Goal: Information Seeking & Learning: Compare options

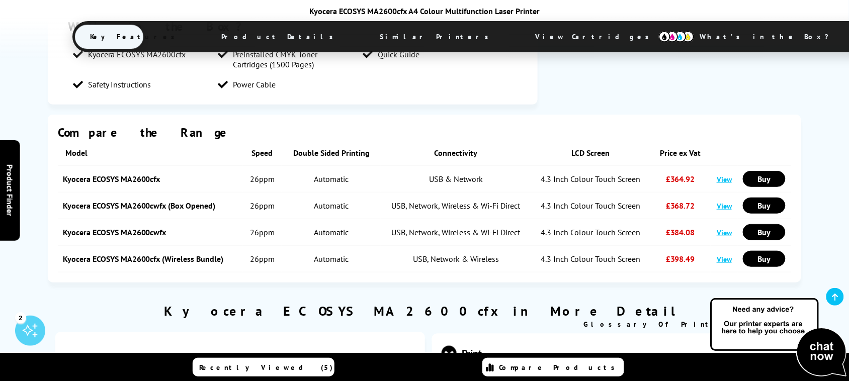
scroll to position [1258, 0]
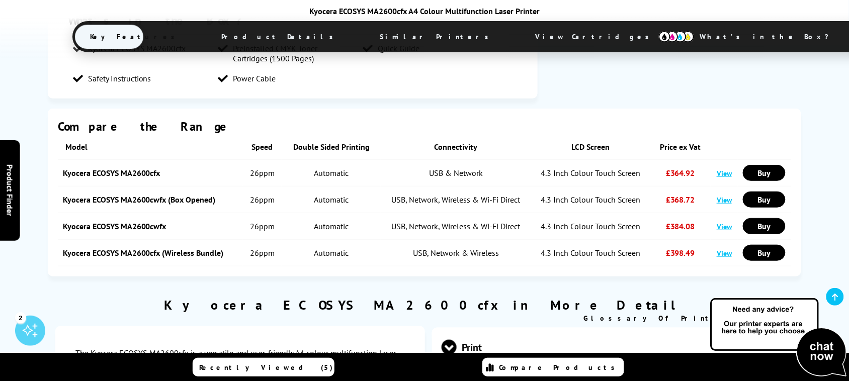
drag, startPoint x: 375, startPoint y: 238, endPoint x: 531, endPoint y: 238, distance: 155.5
click at [531, 238] on tr "Kyocera ECOSYS MA2600cwfx 26ppm Automatic USB, Network, Wireless & Wi-Fi Direct…" at bounding box center [425, 226] width 734 height 27
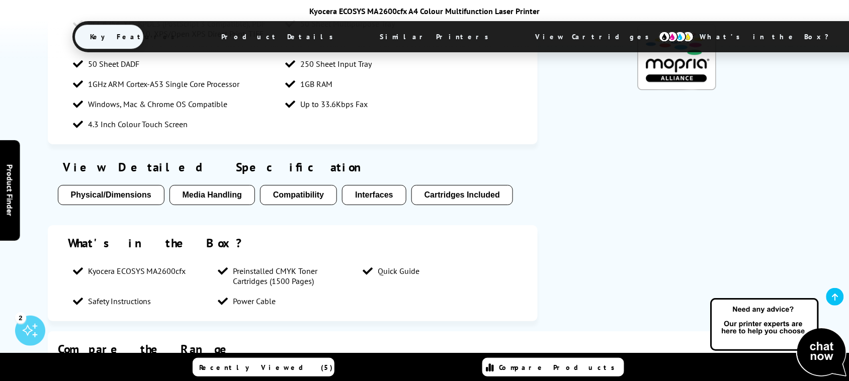
scroll to position [1132, 0]
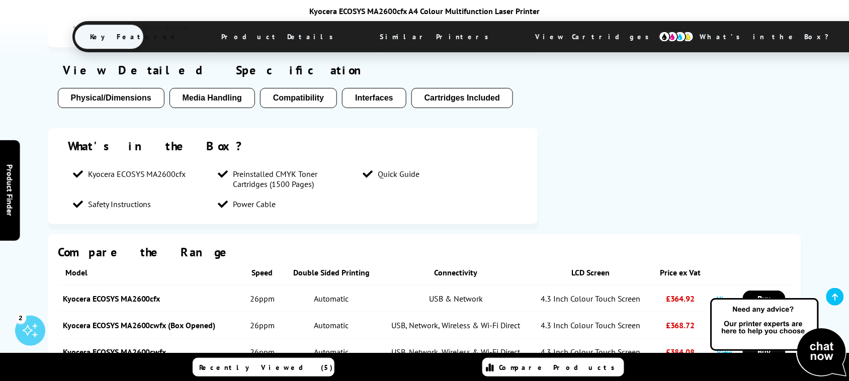
click at [300, 98] on button "Compatibility" at bounding box center [298, 98] width 77 height 20
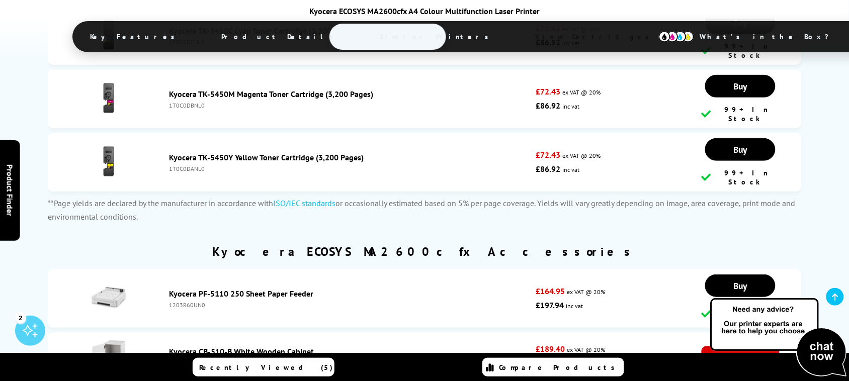
scroll to position [3511, 0]
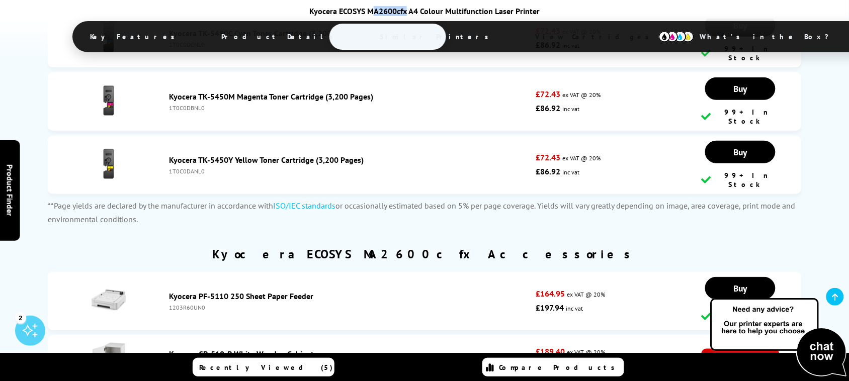
drag, startPoint x: 408, startPoint y: 11, endPoint x: 373, endPoint y: 13, distance: 34.8
click at [373, 13] on div "Kyocera ECOSYS MA2600cfx A4 Colour Multifunction Laser Printer" at bounding box center [424, 11] width 704 height 10
drag, startPoint x: 311, startPoint y: 10, endPoint x: 407, endPoint y: 13, distance: 95.7
click at [407, 13] on div "Kyocera ECOSYS MA2600cfx A4 Colour Multifunction Laser Printer" at bounding box center [424, 11] width 704 height 10
copy div "Kyocera ECOSYS MA2600cfx"
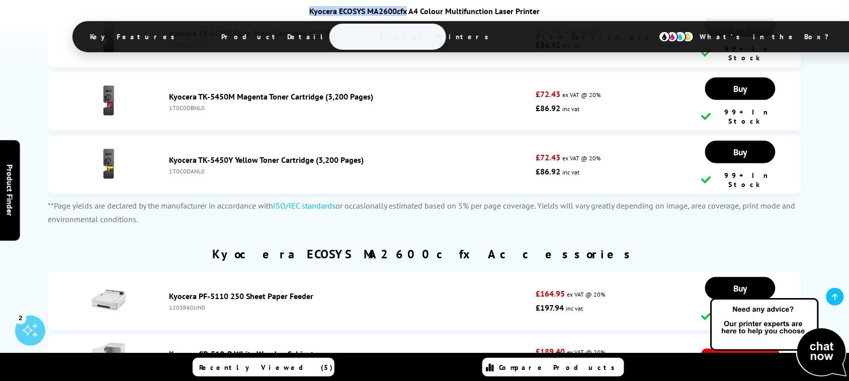
copy div "Kyocera ECOSYS MA2600cfx"
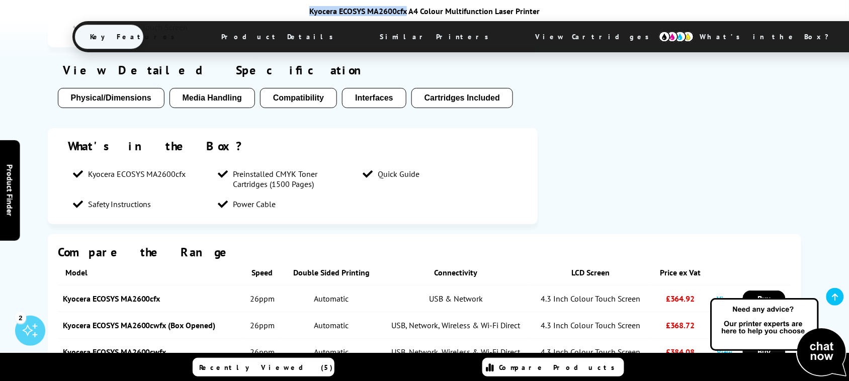
scroll to position [1258, 0]
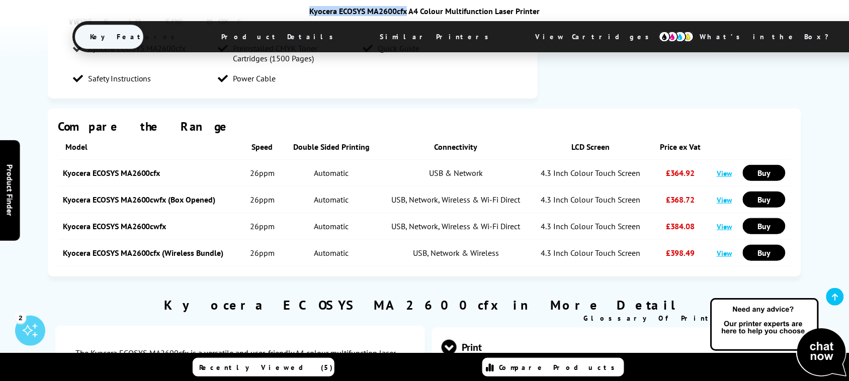
click at [144, 231] on link "Kyocera ECOSYS MA2600cwfx" at bounding box center [115, 226] width 104 height 10
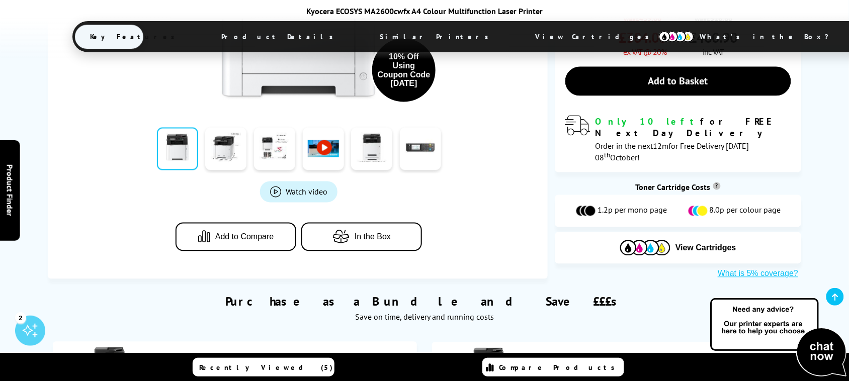
scroll to position [503, 0]
